Goal: Communication & Community: Answer question/provide support

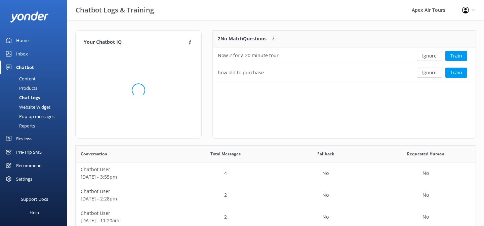
scroll to position [235, 400]
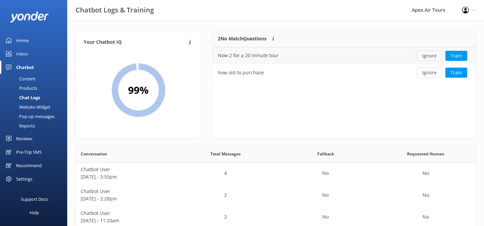
click at [431, 55] on button "Ignore" at bounding box center [428, 56] width 25 height 10
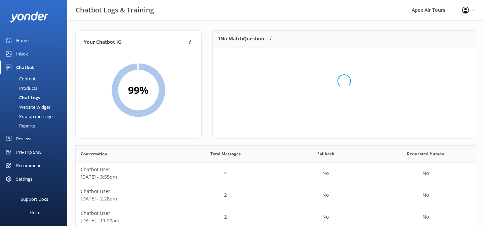
scroll to position [34, 263]
click at [428, 58] on button "Ignore" at bounding box center [428, 56] width 25 height 10
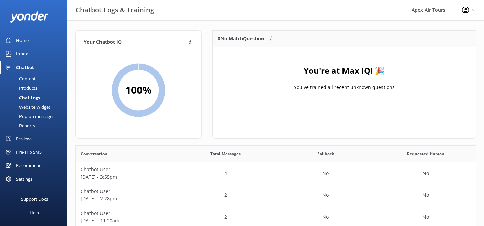
click at [22, 138] on div "Reviews" at bounding box center [24, 138] width 16 height 13
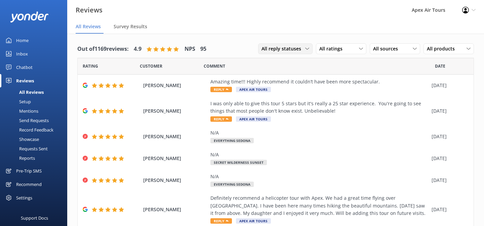
click at [305, 47] on span "All reply statuses" at bounding box center [283, 48] width 44 height 7
click at [286, 75] on div "Needs a reply" at bounding box center [275, 76] width 26 height 7
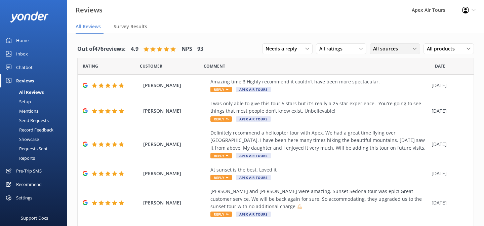
click at [391, 48] on span "All sources" at bounding box center [387, 48] width 29 height 7
click at [390, 100] on div "Google reviews" at bounding box center [398, 103] width 39 height 7
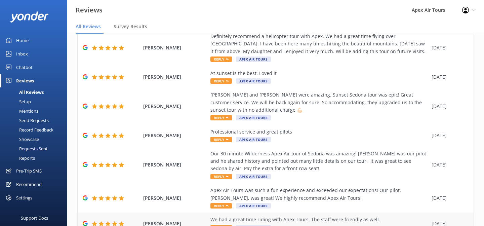
scroll to position [87, 0]
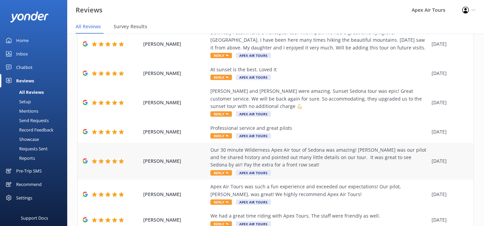
click at [222, 172] on span "Reply" at bounding box center [220, 172] width 21 height 5
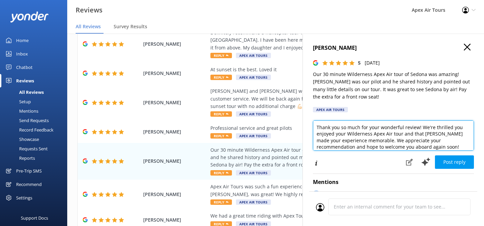
click at [345, 134] on textarea "Thank you so much for your wonderful review! We're thrilled you enjoyed your Wi…" at bounding box center [393, 135] width 161 height 30
type textarea "Thank you so much for your wonderful review! We're thrilled you enjoyed your Se…"
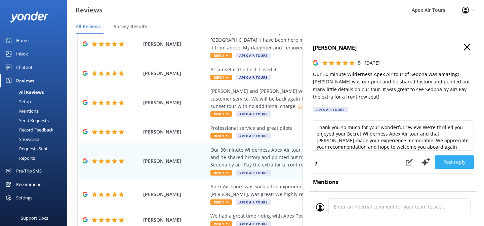
click at [449, 164] on button "Post reply" at bounding box center [453, 161] width 39 height 13
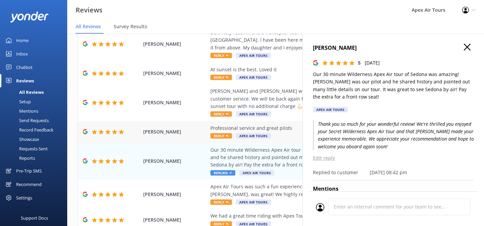
click at [221, 137] on span "Reply" at bounding box center [220, 135] width 21 height 5
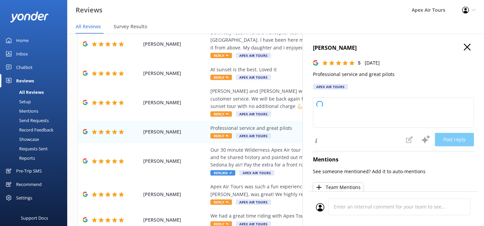
type textarea "Thank you so much for your kind words and fantastic rating! We’re delighted to …"
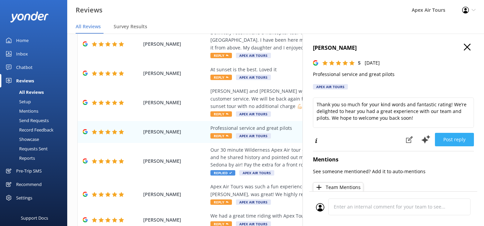
click at [457, 142] on button "Post reply" at bounding box center [453, 139] width 39 height 13
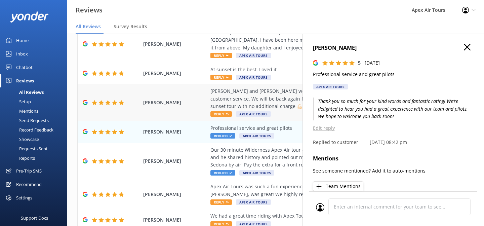
click at [222, 115] on span "Reply" at bounding box center [220, 113] width 21 height 5
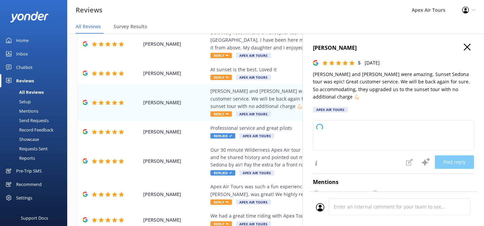
type textarea "Thank you so much for your wonderful review! We’re thrilled to hear you had an …"
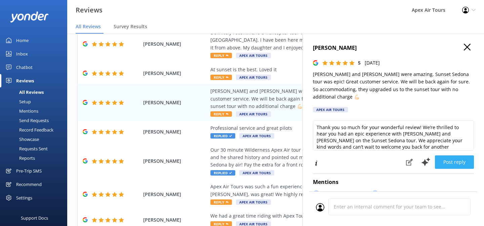
click at [464, 157] on button "Post reply" at bounding box center [453, 161] width 39 height 13
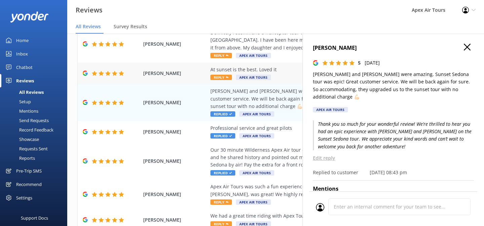
click at [222, 78] on span "Reply" at bounding box center [220, 77] width 21 height 5
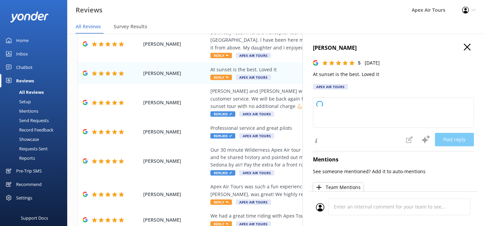
type textarea "Thank you so much for your wonderful review! We’re thrilled you enjoyed your ex…"
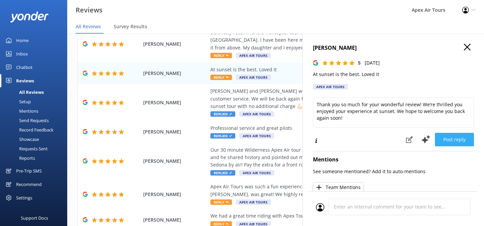
click at [466, 141] on button "Post reply" at bounding box center [453, 139] width 39 height 13
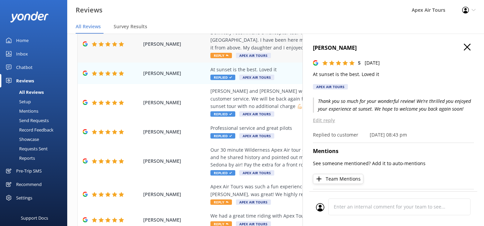
click at [225, 55] on span "Reply" at bounding box center [220, 55] width 21 height 5
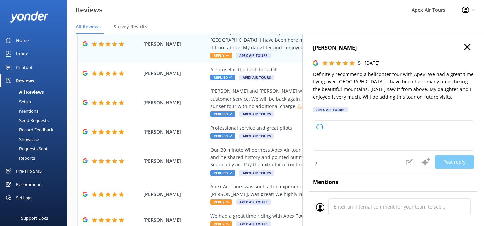
type textarea "Thank you so much for your wonderful review! We're thrilled you and your daught…"
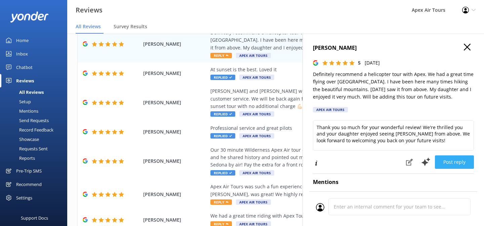
click at [461, 163] on button "Post reply" at bounding box center [453, 161] width 39 height 13
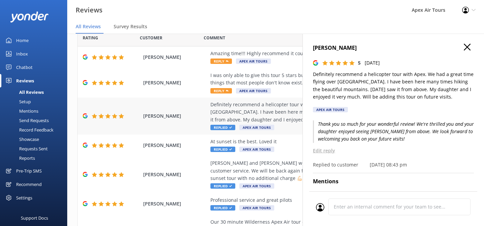
scroll to position [0, 0]
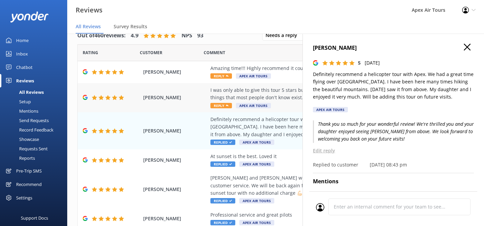
click at [218, 104] on span "Reply" at bounding box center [220, 105] width 21 height 5
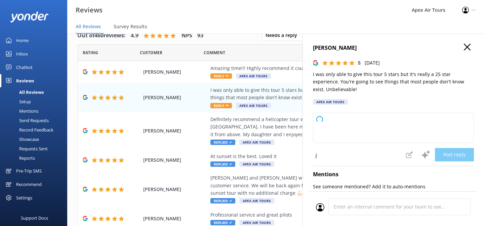
type textarea "Thank you so much for your incredible review! We're thrilled to hear you had su…"
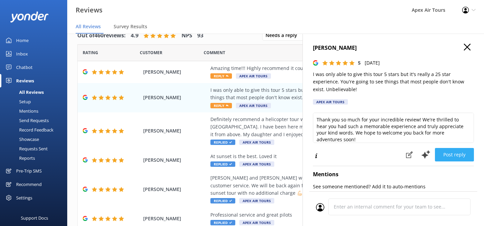
click at [454, 153] on button "Post reply" at bounding box center [453, 154] width 39 height 13
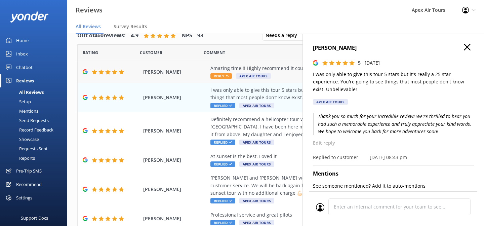
click at [225, 77] on span "Reply" at bounding box center [220, 75] width 21 height 5
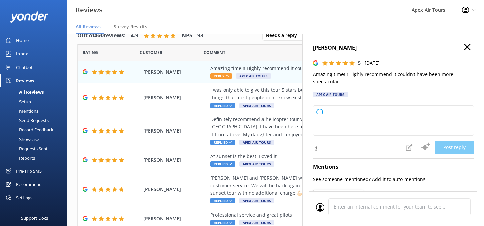
type textarea "Thank you so much for your wonderful review! We’re thrilled you had such a spec…"
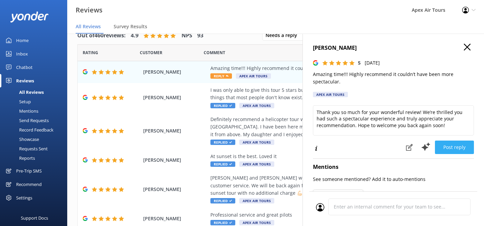
click at [458, 150] on button "Post reply" at bounding box center [453, 146] width 39 height 13
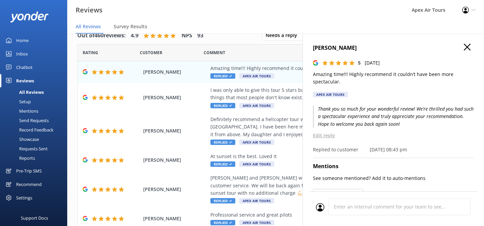
click at [467, 49] on icon "button" at bounding box center [466, 47] width 7 height 7
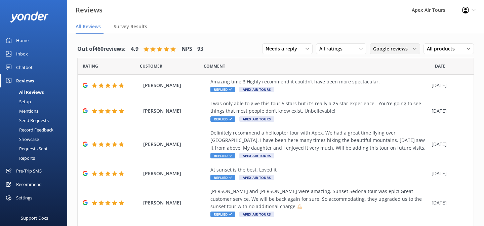
click at [389, 50] on span "Google reviews" at bounding box center [392, 48] width 39 height 7
click at [399, 78] on div "Yonder survey" at bounding box center [398, 76] width 38 height 7
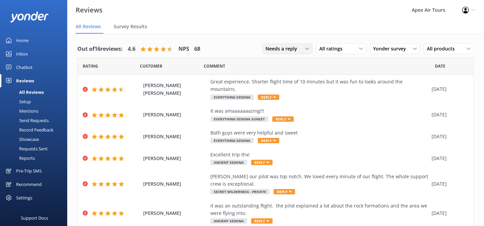
click at [301, 50] on div "Needs a reply" at bounding box center [287, 48] width 47 height 7
click at [294, 64] on div "All reply statuses" at bounding box center [282, 62] width 33 height 7
